Goal: Find specific page/section: Find specific page/section

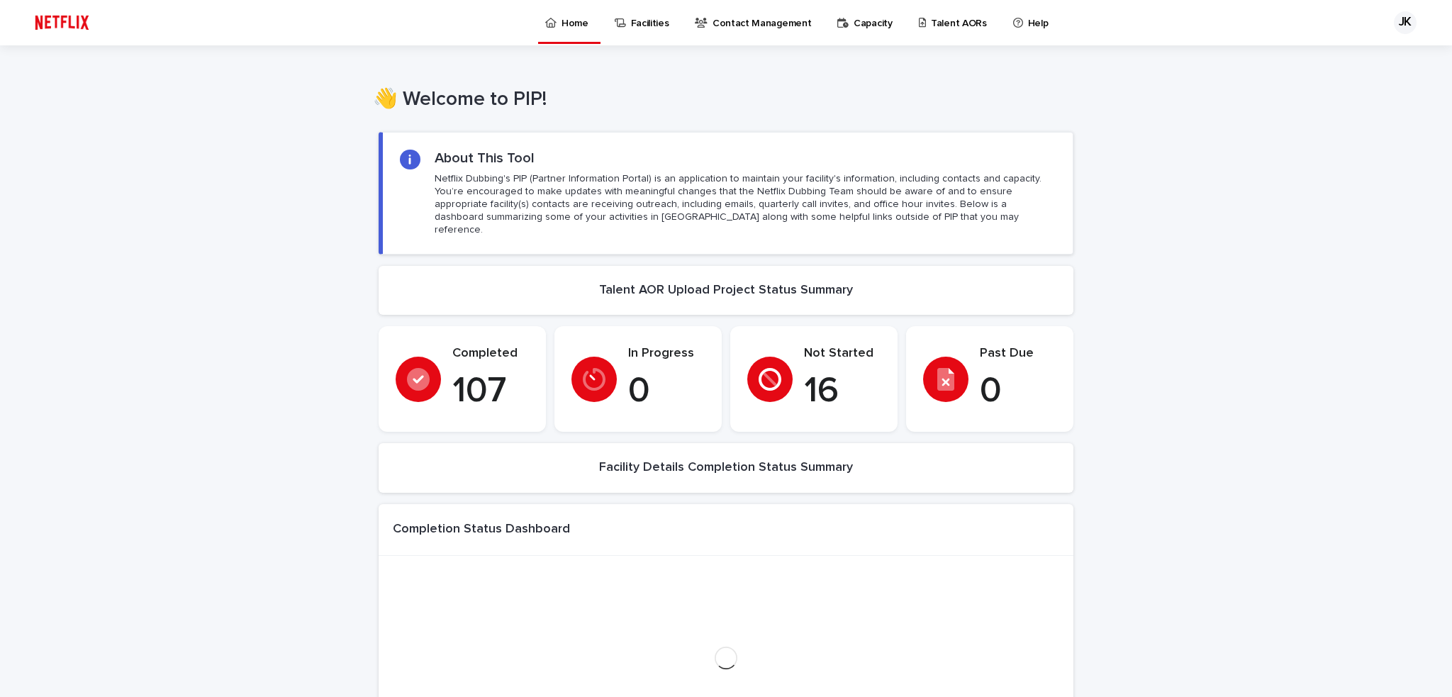
click at [936, 28] on p "Talent AORs" at bounding box center [959, 15] width 56 height 30
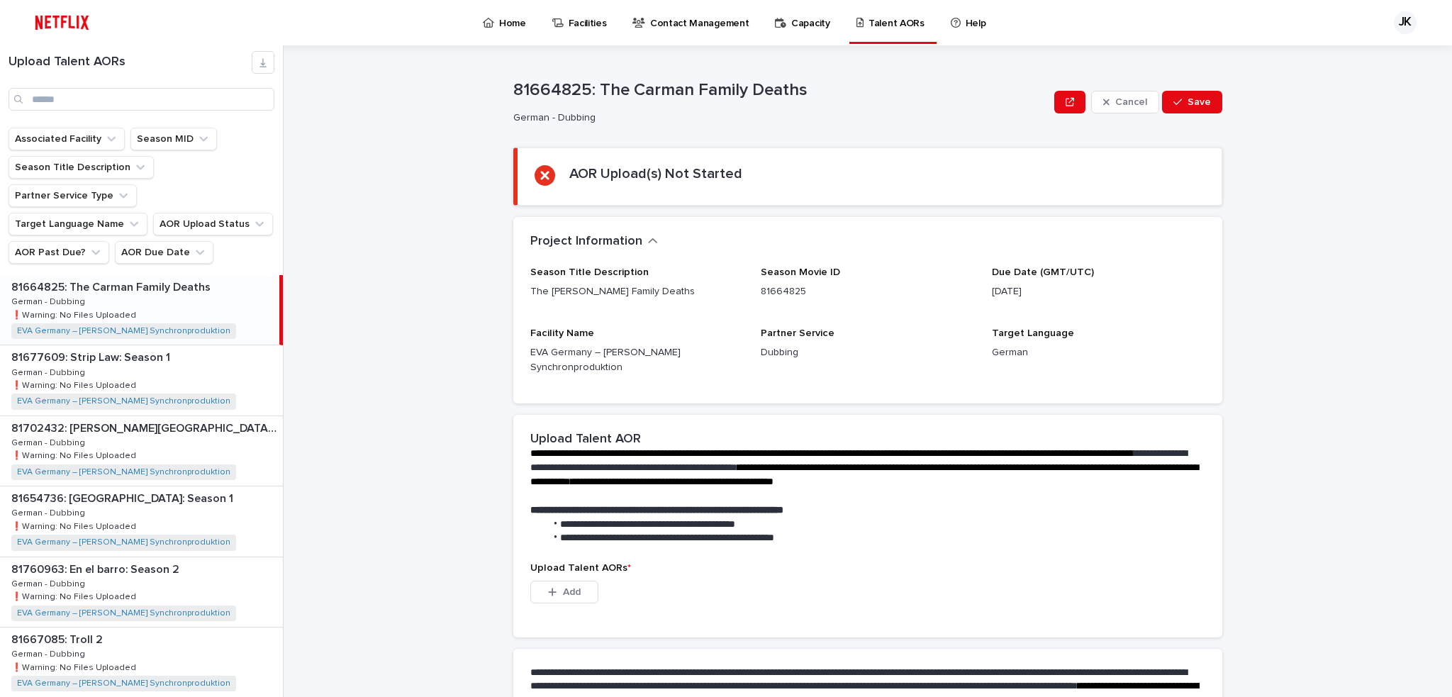
click at [226, 345] on div "81677609: Strip Law: Season 1 81677609: Strip Law: Season 1 German - Dubbing Ge…" at bounding box center [141, 379] width 283 height 69
click at [203, 275] on div "81664825: The [PERSON_NAME] Family Deaths 81664825: The [PERSON_NAME] Family De…" at bounding box center [141, 309] width 283 height 69
click at [159, 349] on div "81677609: Strip Law: Season 1 81677609: Strip Law: Season 1 German - Dubbing Ge…" at bounding box center [141, 379] width 283 height 69
click at [186, 416] on div "81702432: [PERSON_NAME][GEOGRAPHIC_DATA] Trip 81702432: [PERSON_NAME][GEOGRAPHI…" at bounding box center [141, 450] width 283 height 69
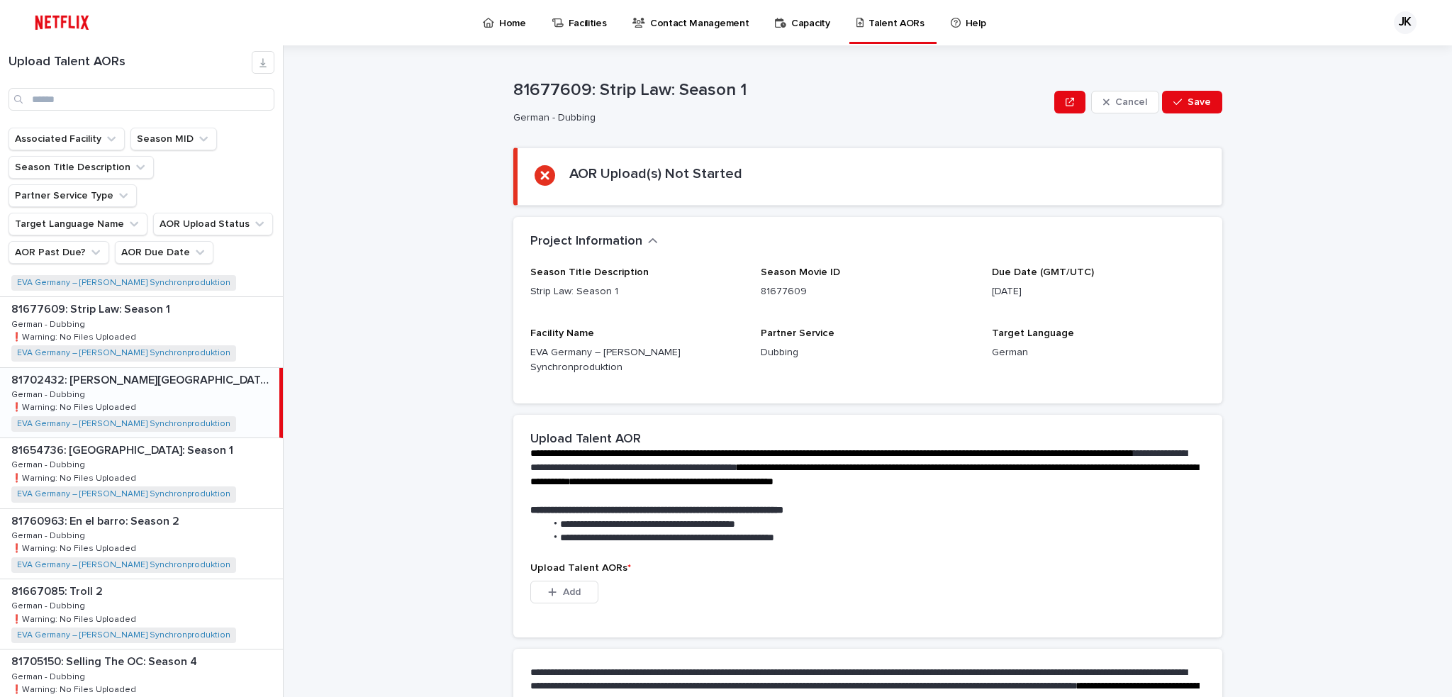
scroll to position [142, 0]
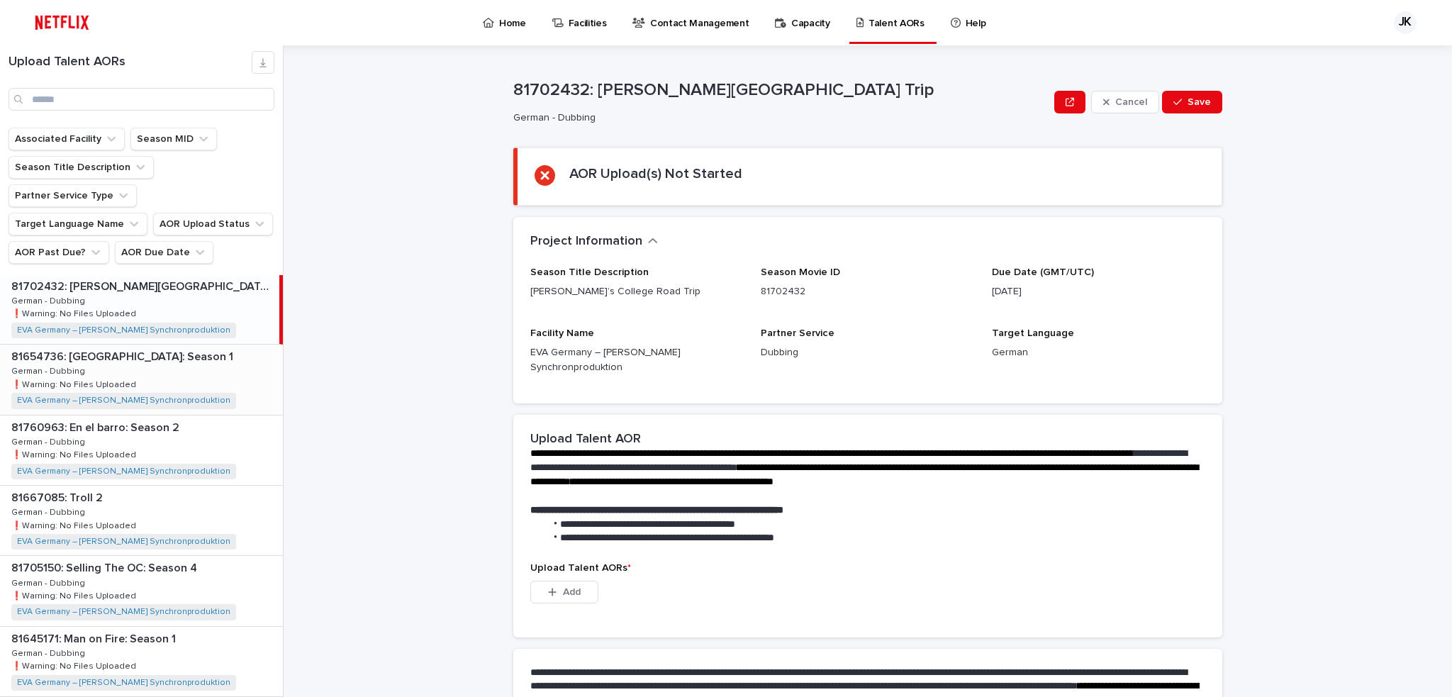
click at [211, 344] on div "81654736: [GEOGRAPHIC_DATA]: Season 1 81654736: [GEOGRAPHIC_DATA] Empire: Seaso…" at bounding box center [141, 378] width 283 height 69
click at [211, 280] on p at bounding box center [144, 286] width 266 height 13
click at [213, 347] on p "81654736: [GEOGRAPHIC_DATA]: Season 1" at bounding box center [123, 355] width 225 height 16
click at [187, 421] on p at bounding box center [144, 427] width 266 height 13
click at [224, 492] on div "81667085: Troll 2 81667085: Troll 2 German - Dubbing German - Dubbing ❗️Warning…" at bounding box center [141, 520] width 283 height 69
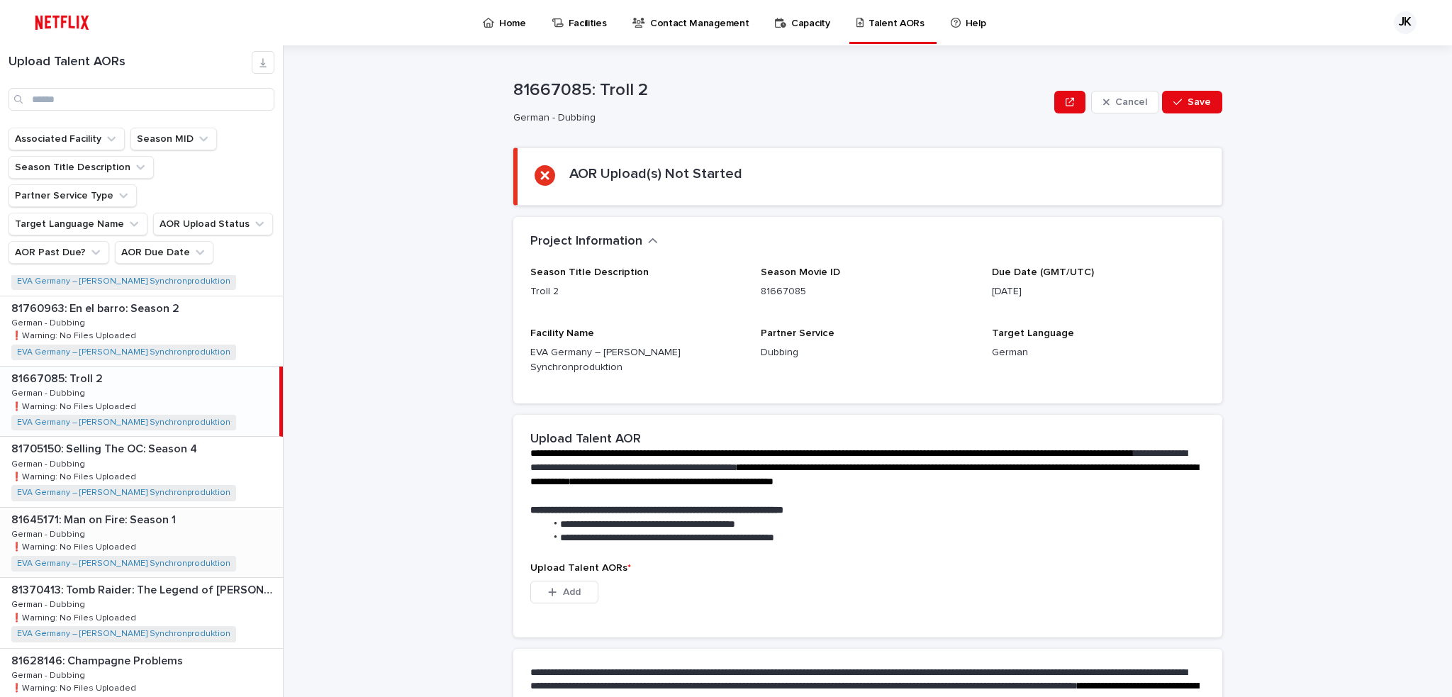
scroll to position [354, 0]
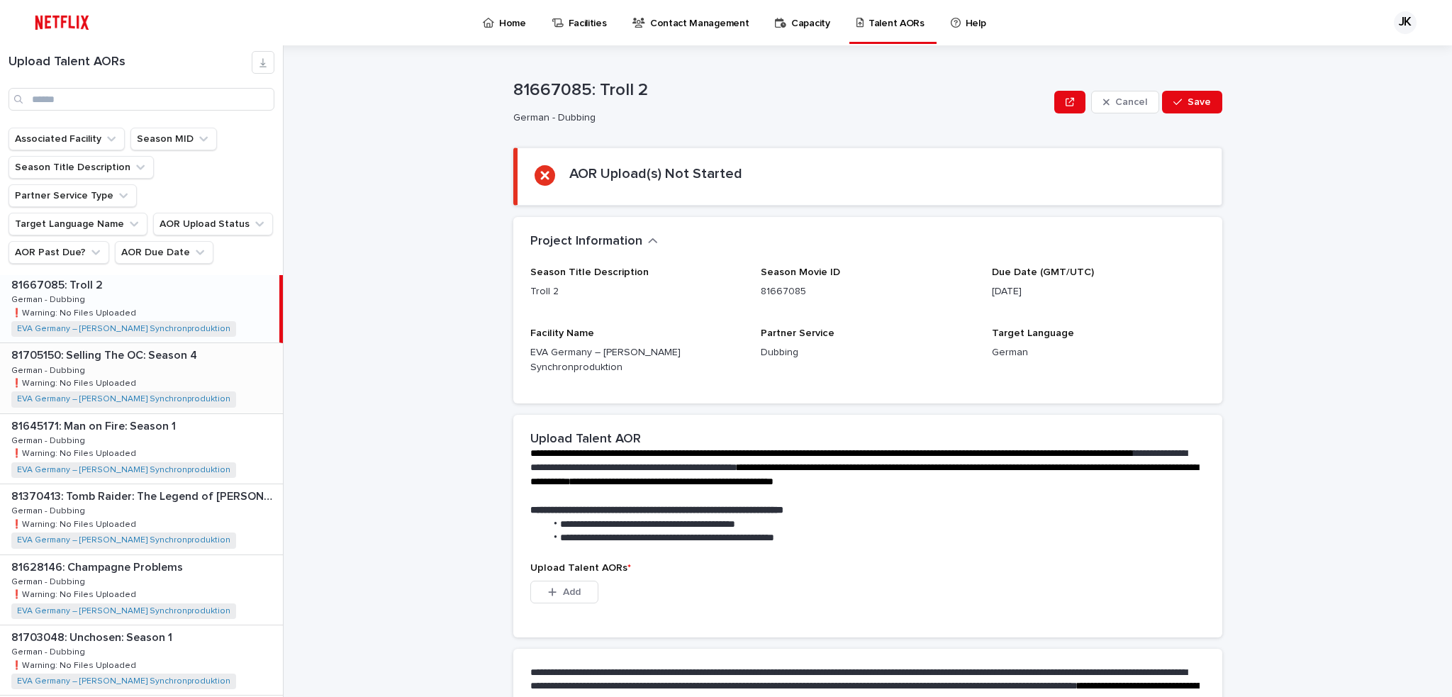
click at [223, 343] on div "81705150: Selling The OC: Season 4 81705150: Selling The OC: Season 4 German - …" at bounding box center [141, 377] width 283 height 69
click at [234, 414] on div "81645171: Man on Fire: Season 1 81645171: Man on Fire: Season 1 German - Dubbin…" at bounding box center [141, 448] width 283 height 69
click at [230, 484] on div "81370413: Tomb Raider: The Legend of [PERSON_NAME]: Season 2 81370413: Tomb Rai…" at bounding box center [141, 518] width 283 height 69
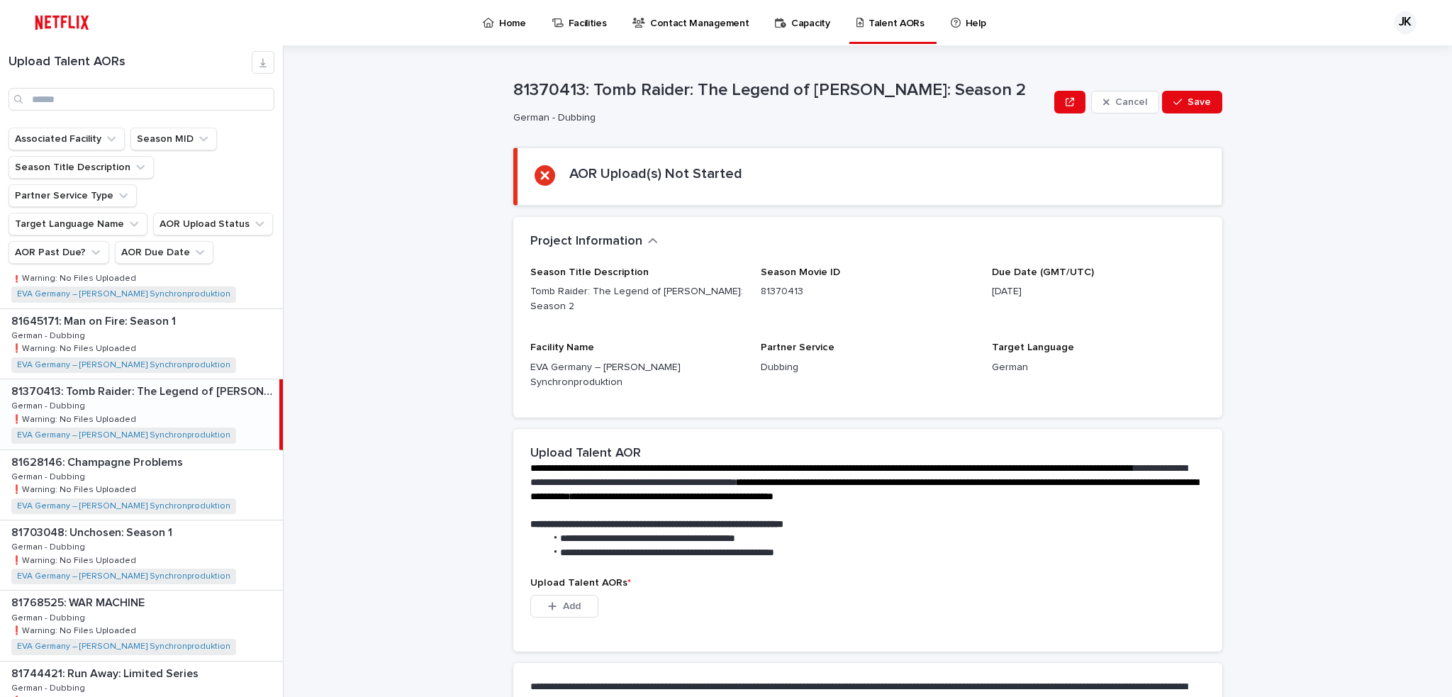
scroll to position [496, 0]
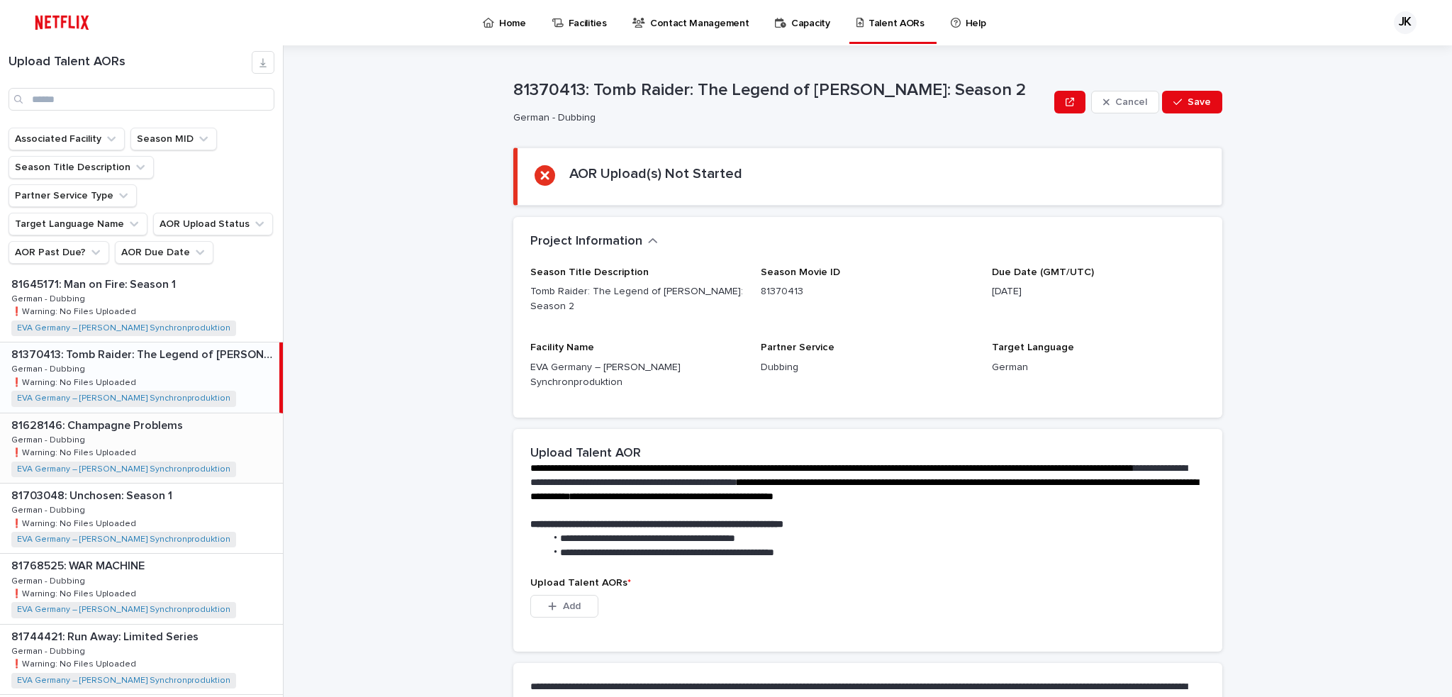
click at [207, 413] on div "81628146: Champagne Problems 81628146: Champagne Problems German - Dubbing Germ…" at bounding box center [141, 447] width 283 height 69
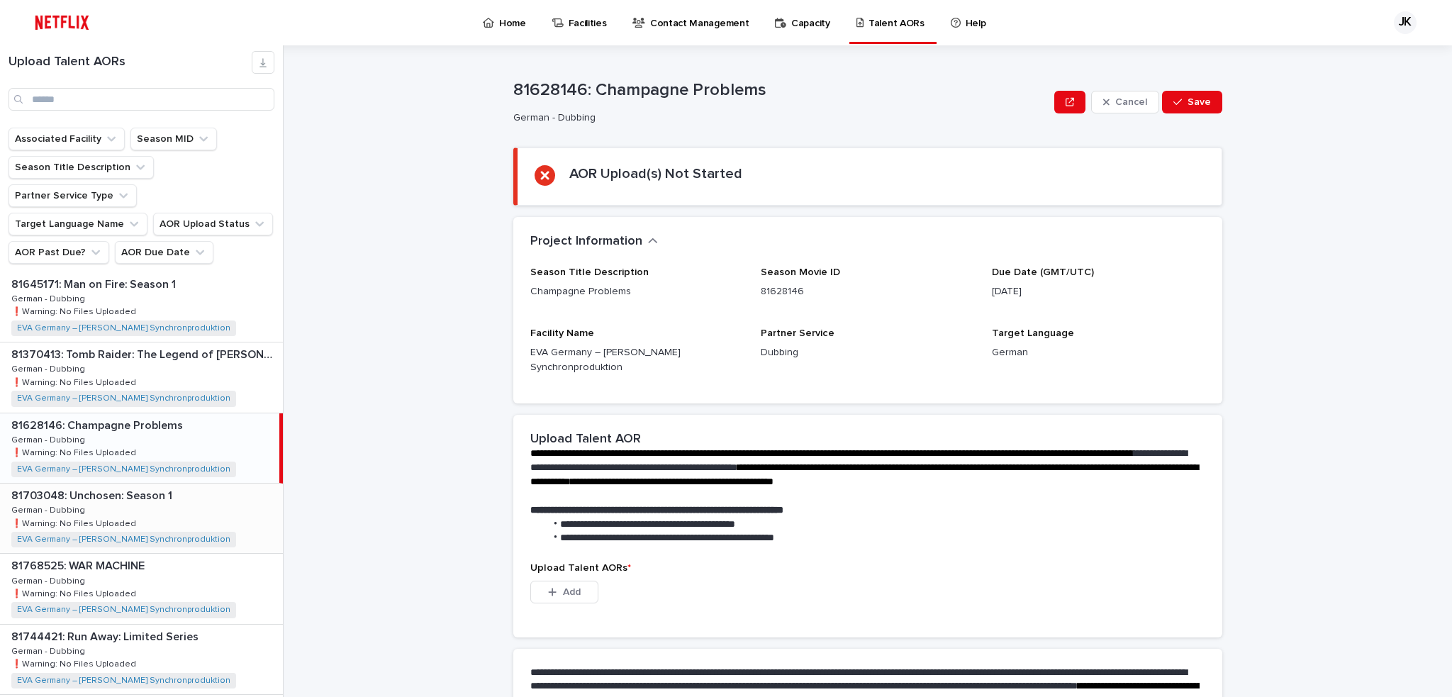
click at [234, 489] on p at bounding box center [144, 495] width 266 height 13
click at [223, 483] on div "81768525: WAR MACHINE 81768525: WAR MACHINE German - Dubbing German - Dubbing ❗…" at bounding box center [141, 517] width 283 height 69
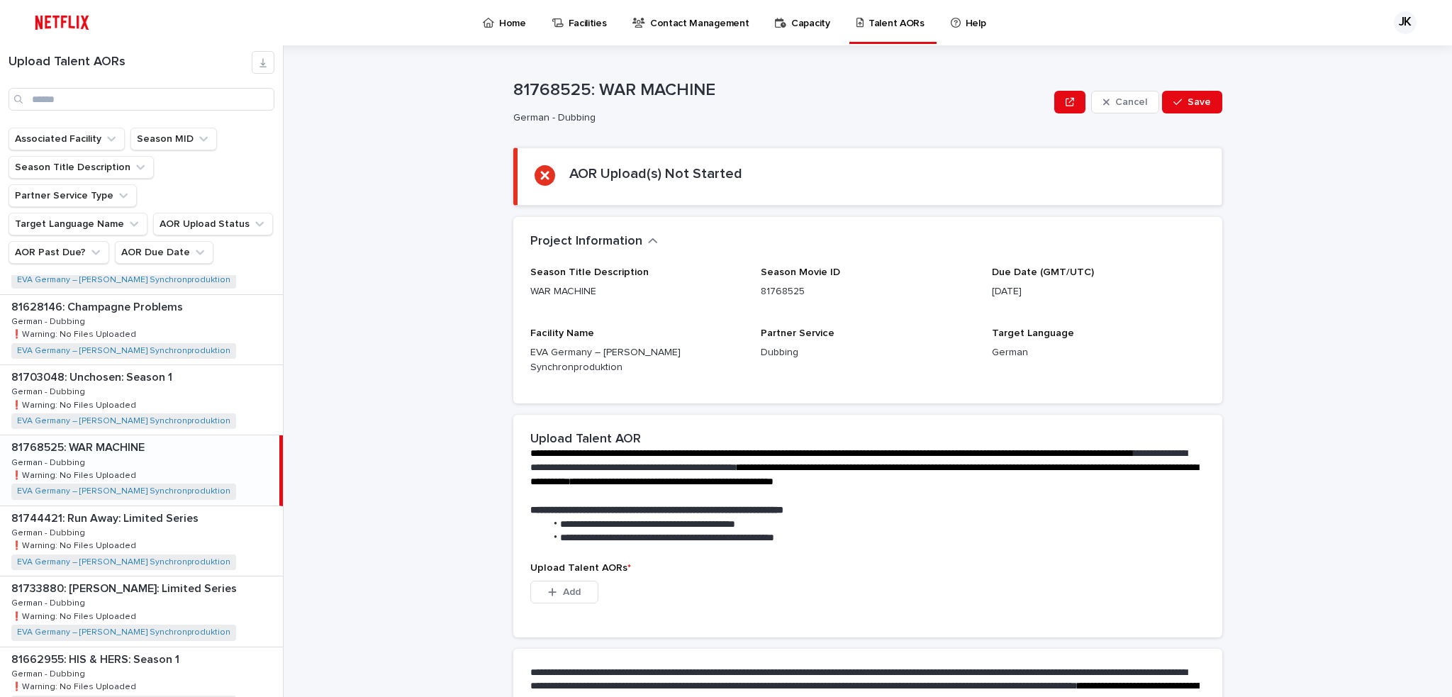
scroll to position [638, 0]
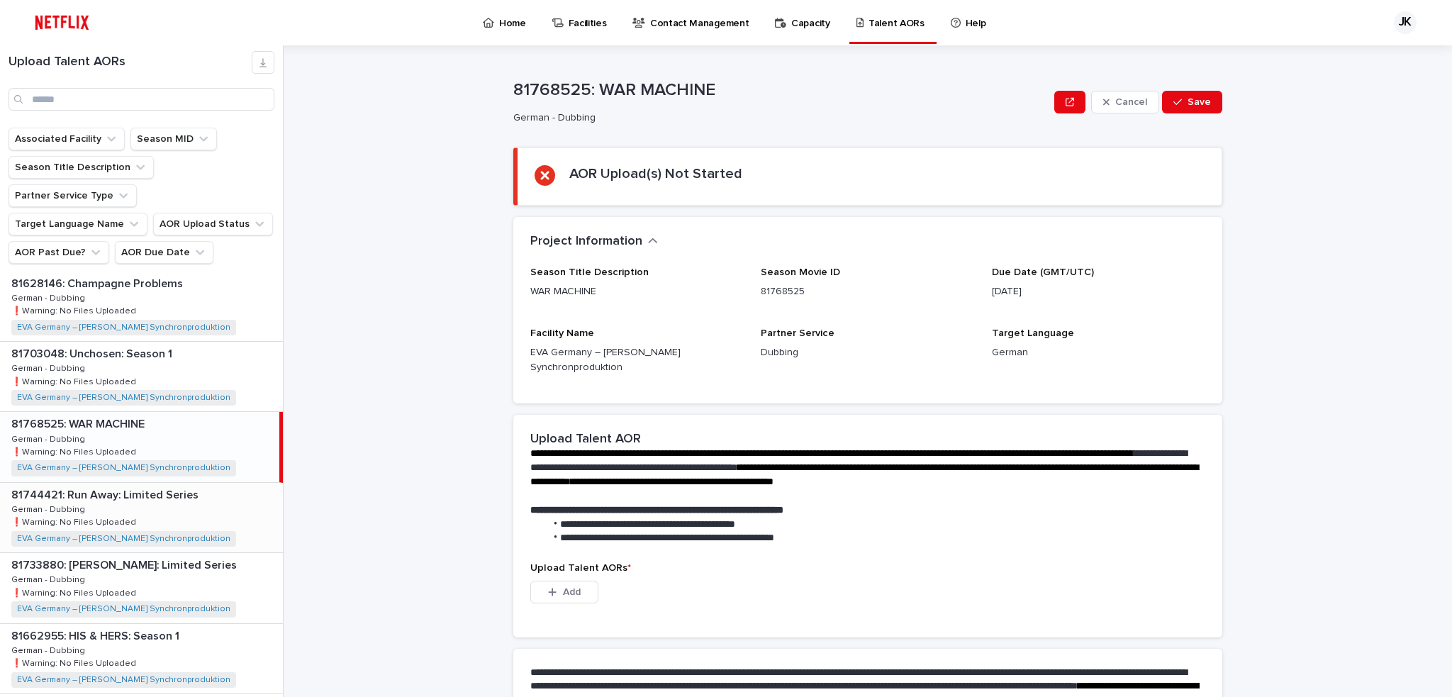
click at [223, 488] on p at bounding box center [144, 494] width 266 height 13
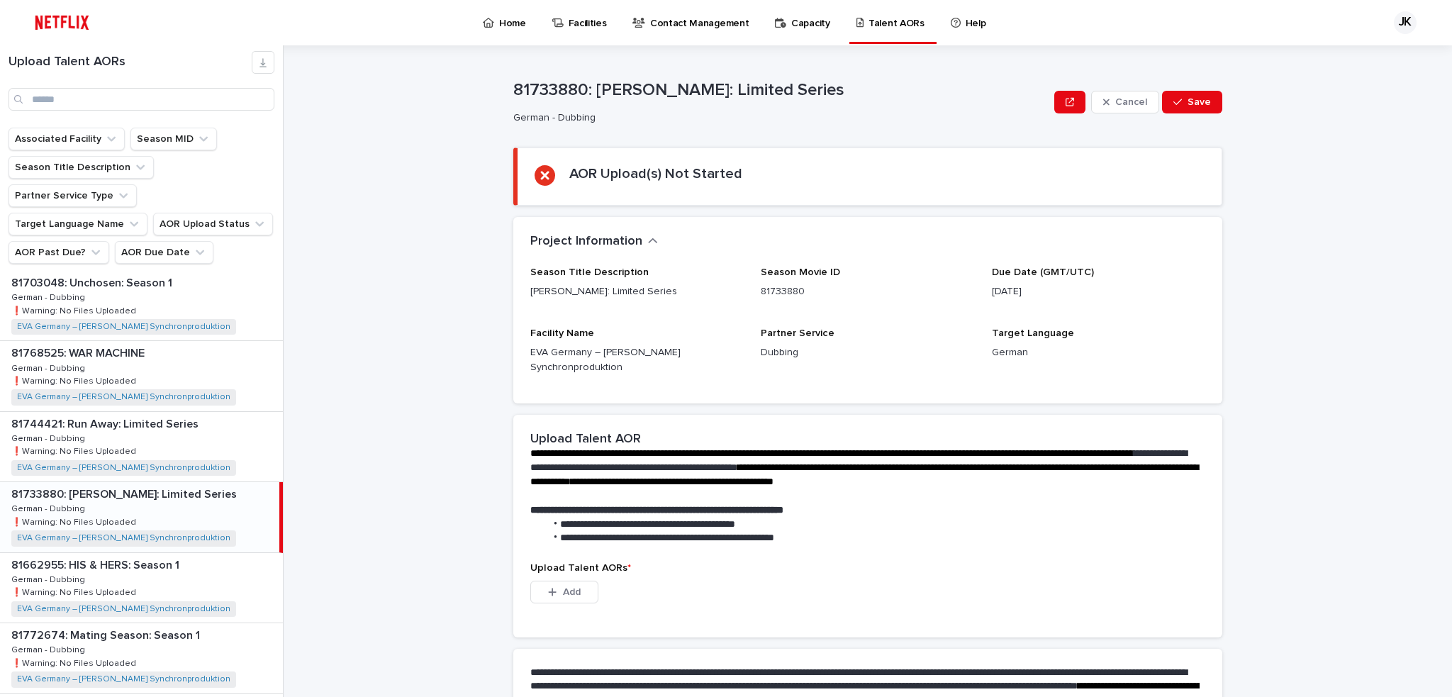
scroll to position [780, 0]
click at [222, 482] on div "81662955: HIS & HERS: Season 1 81662955: HIS & HERS: Season 1 German - Dubbing …" at bounding box center [141, 516] width 283 height 69
click at [215, 552] on div "81772674: Mating Season: Season 1 81772674: Mating Season: Season 1 German - Du…" at bounding box center [141, 586] width 283 height 69
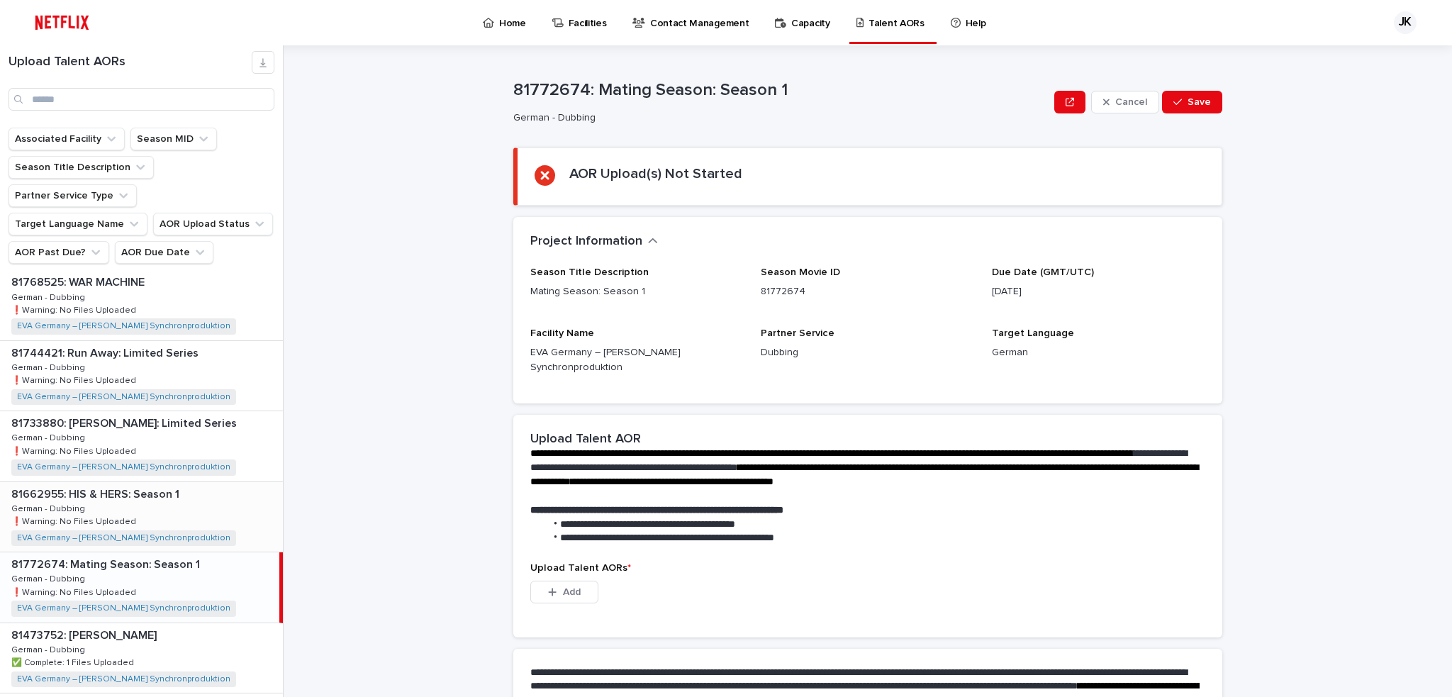
click at [211, 482] on div "81662955: HIS & HERS: Season 1 81662955: HIS & HERS: Season 1 German - Dubbing …" at bounding box center [141, 516] width 283 height 69
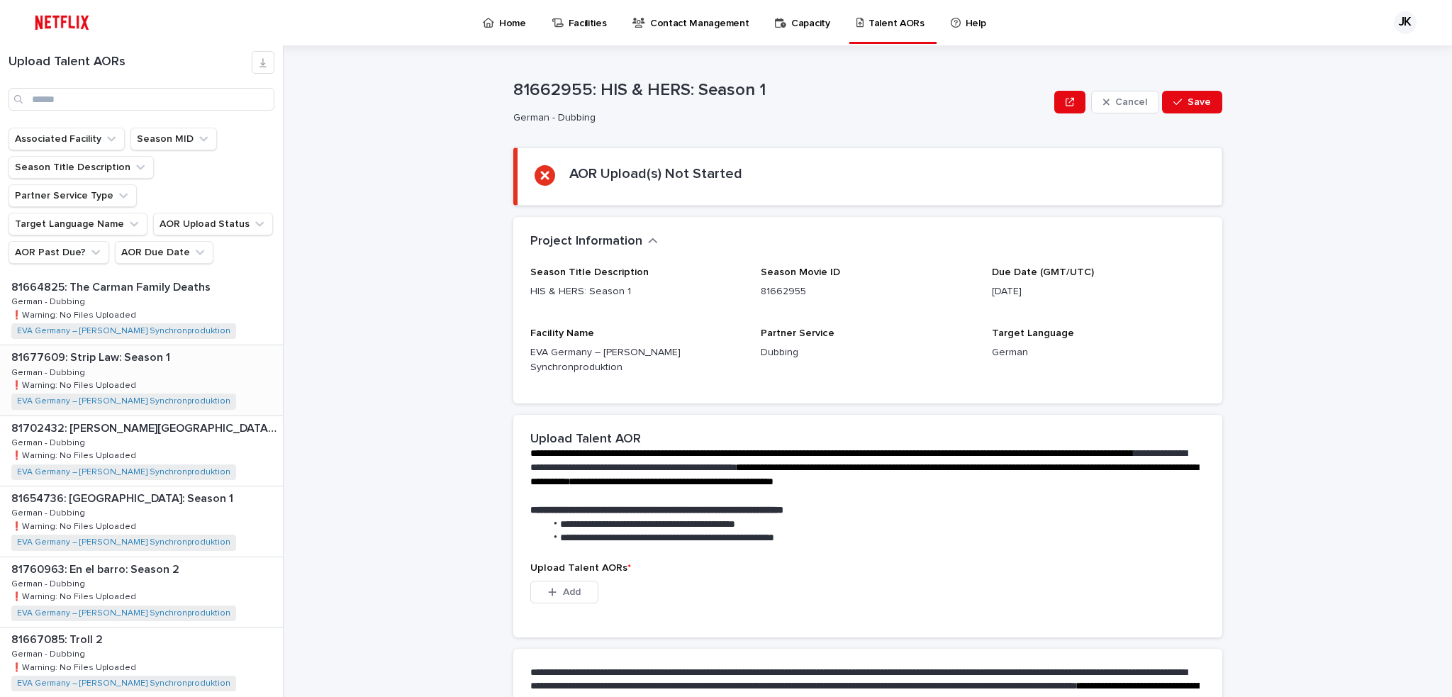
click at [191, 351] on div "81677609: Strip Law: Season 1 81677609: Strip Law: Season 1 German - Dubbing Ge…" at bounding box center [141, 379] width 283 height 69
